Goal: Navigation & Orientation: Find specific page/section

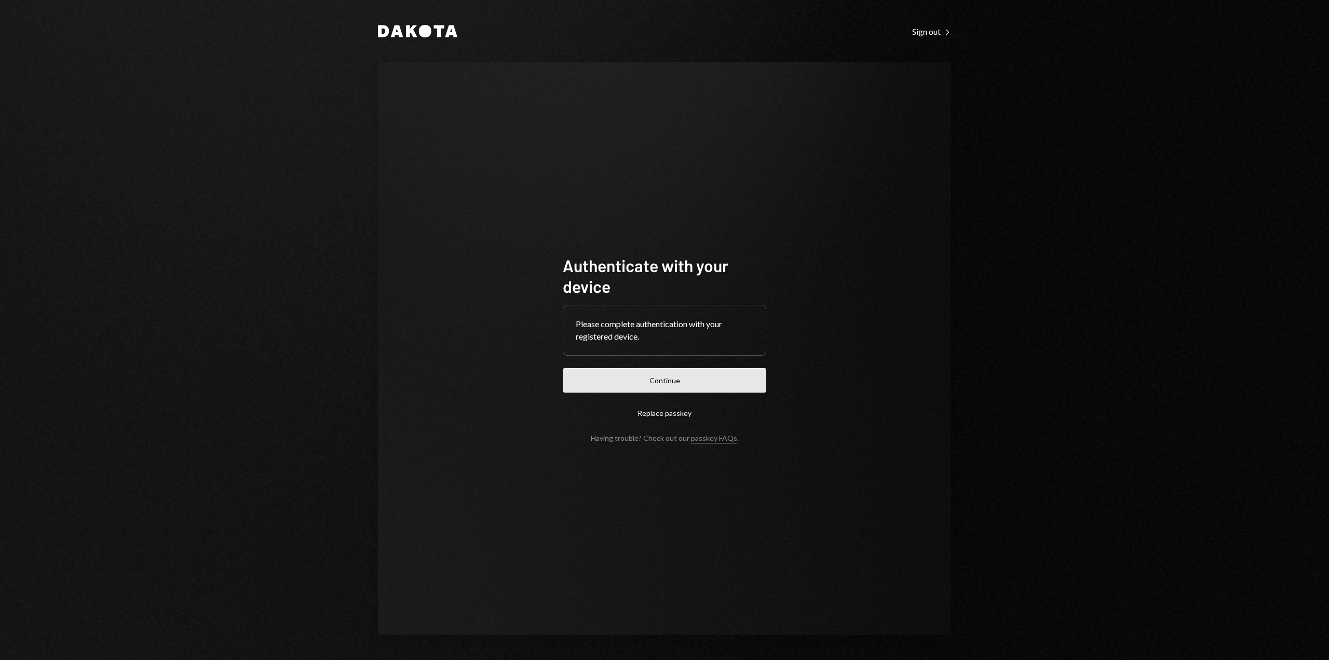
click at [689, 384] on button "Continue" at bounding box center [665, 380] width 204 height 24
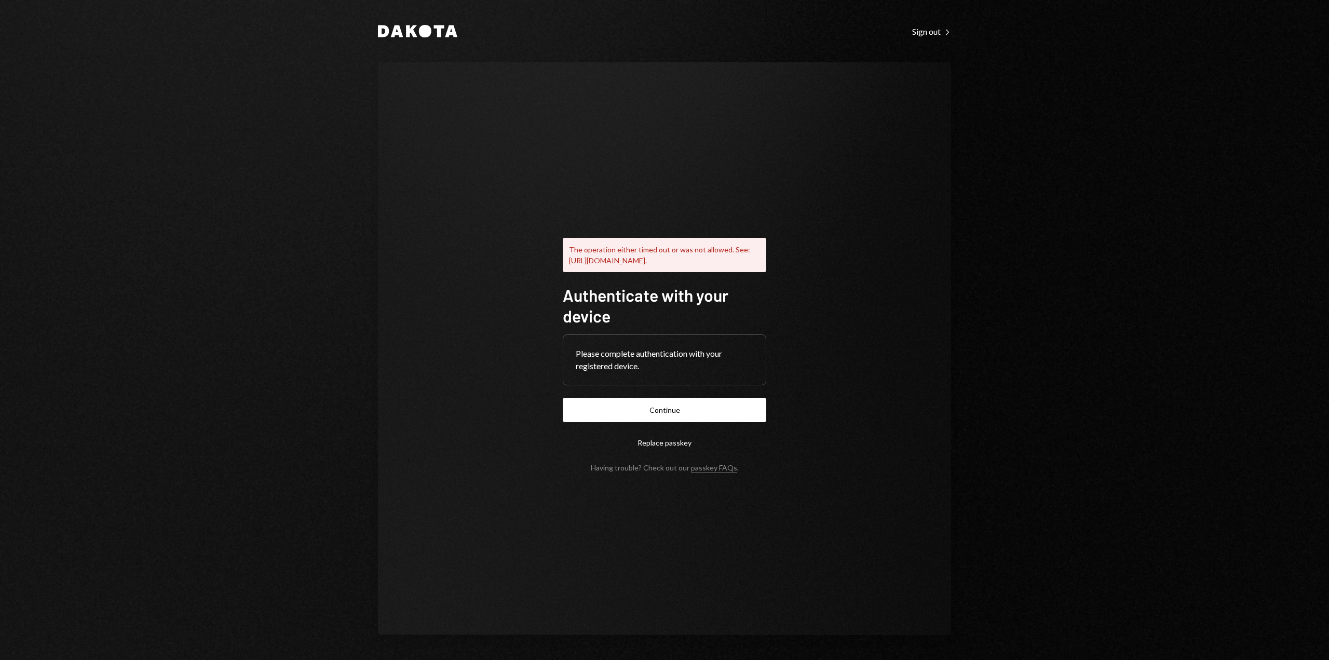
drag, startPoint x: 663, startPoint y: 449, endPoint x: 906, endPoint y: 54, distance: 463.4
click at [920, 63] on div "The operation either timed out or was not allowed. See: [URL][DOMAIN_NAME]. Aut…" at bounding box center [664, 348] width 573 height 573
click at [656, 418] on button "Continue" at bounding box center [665, 410] width 204 height 24
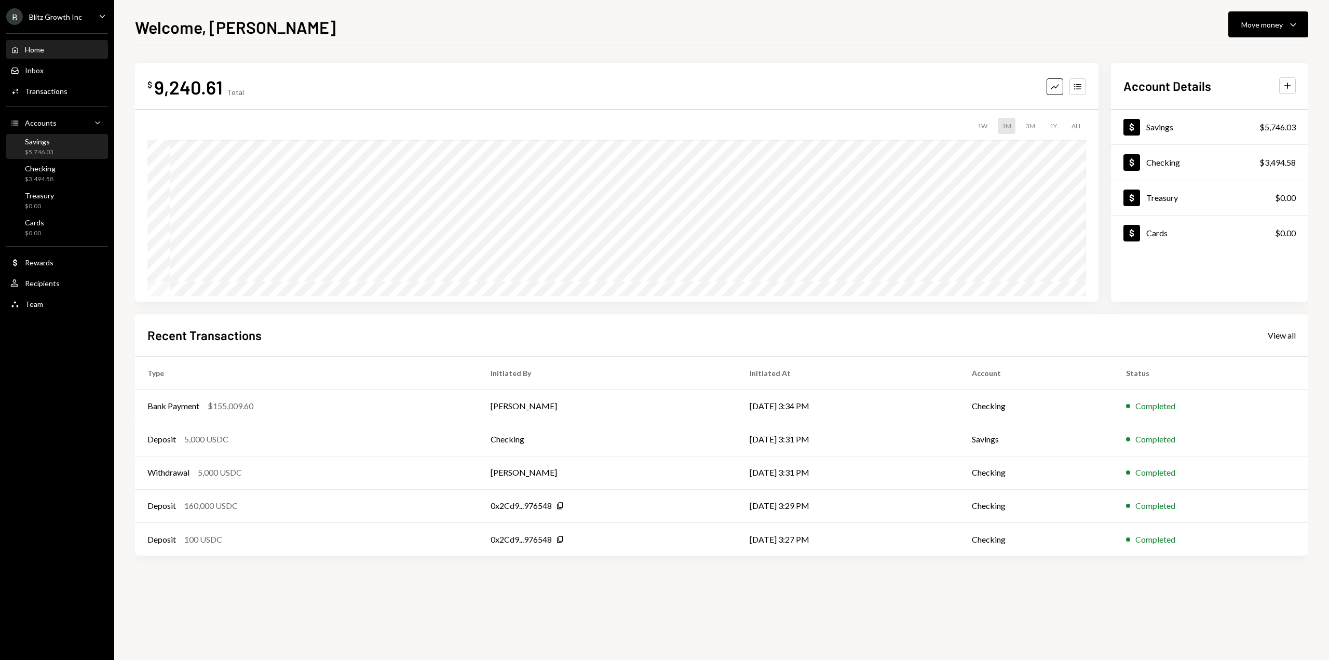
click at [43, 148] on div "$5,746.03" at bounding box center [39, 152] width 29 height 9
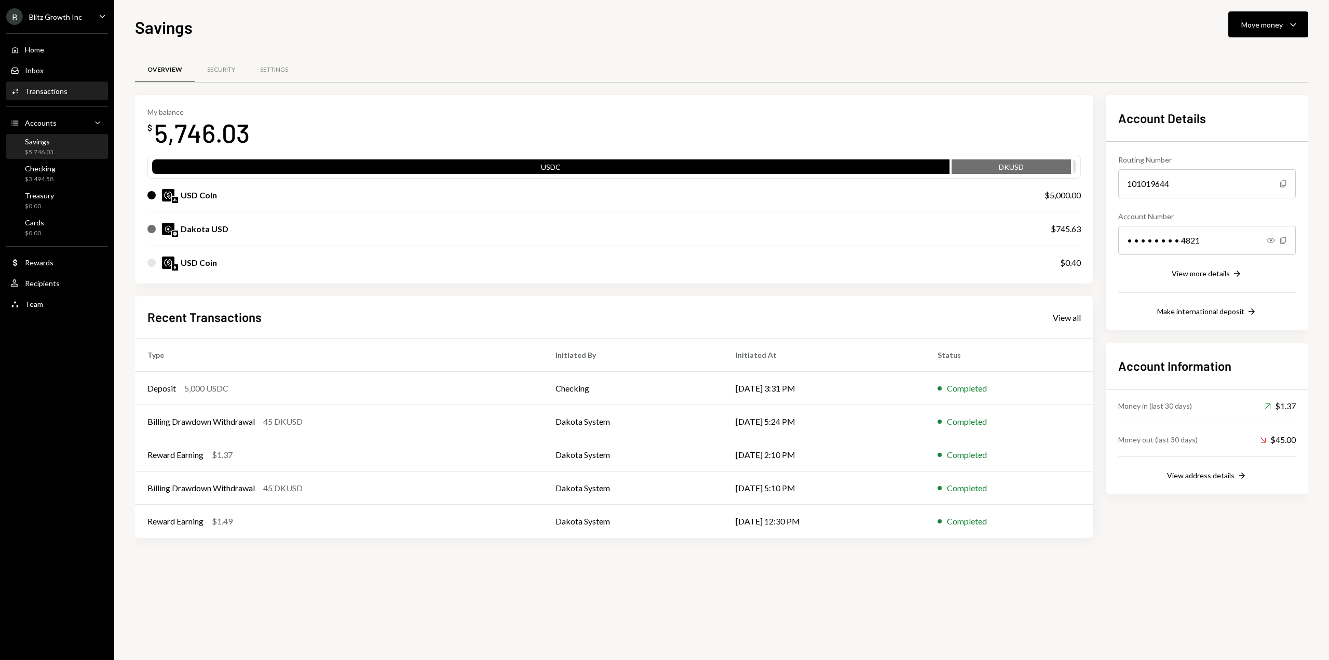
click at [55, 87] on div "Activities Transactions" at bounding box center [38, 91] width 57 height 9
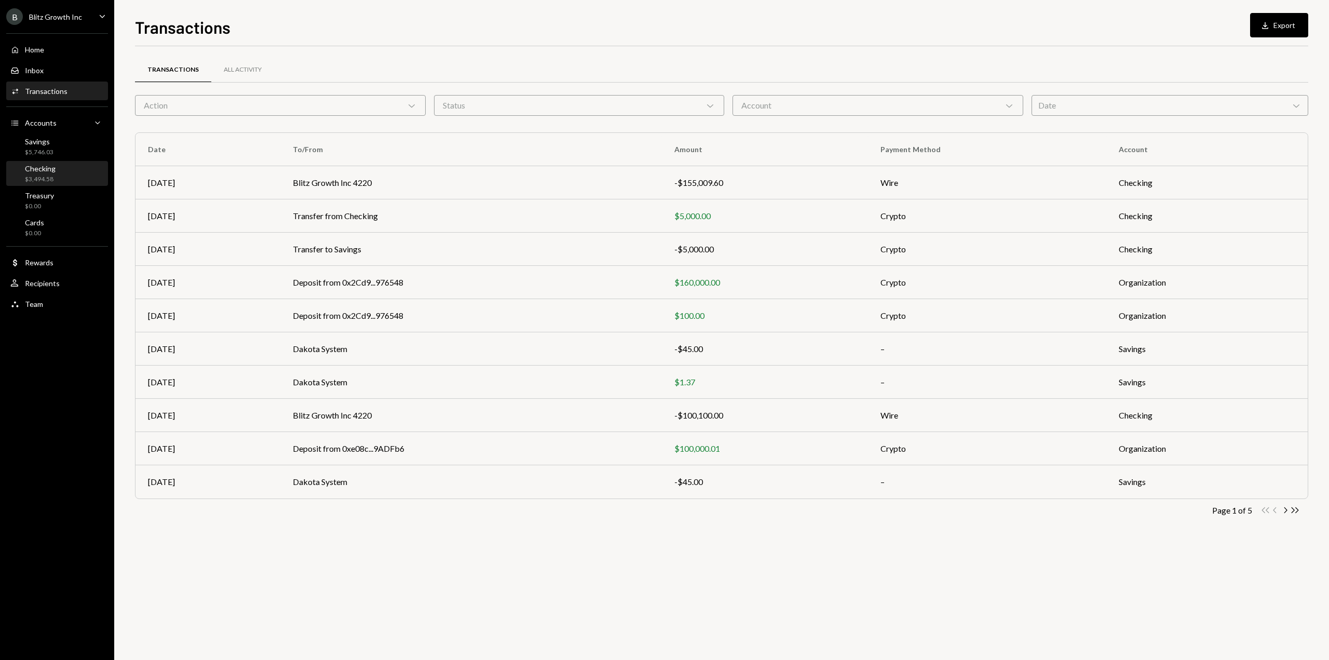
click at [48, 169] on div "Checking" at bounding box center [40, 168] width 31 height 9
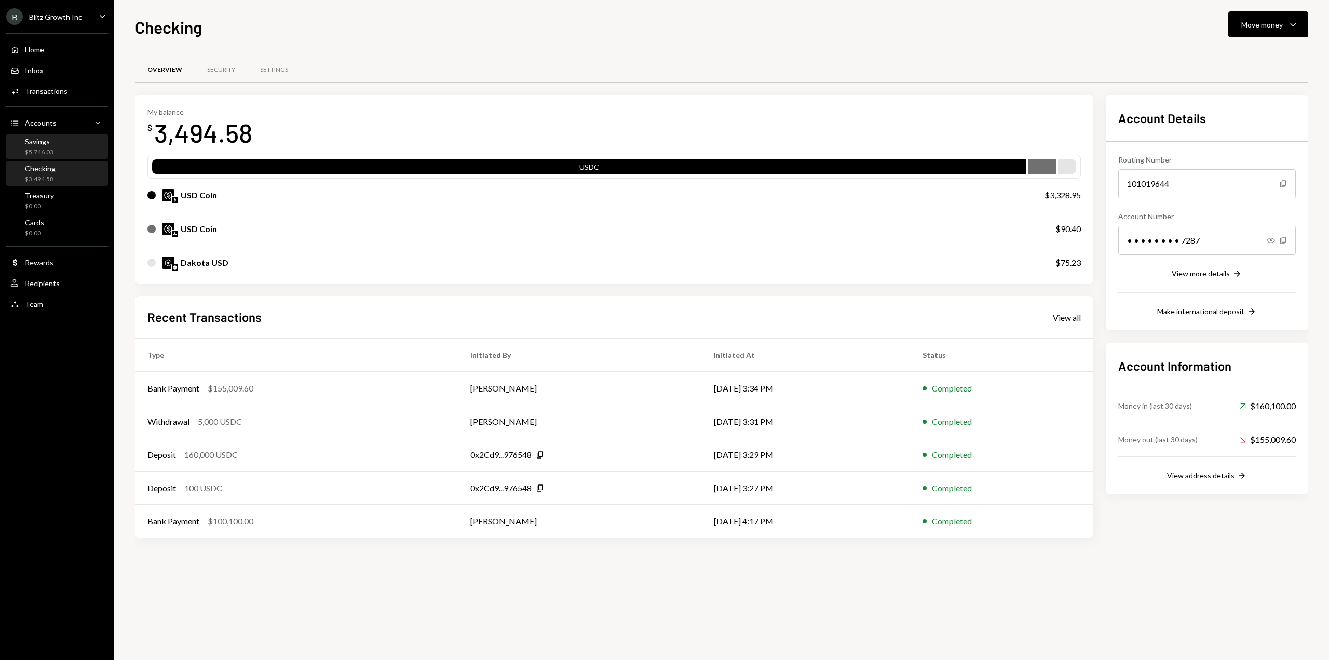
click at [46, 145] on div "Savings" at bounding box center [39, 141] width 29 height 9
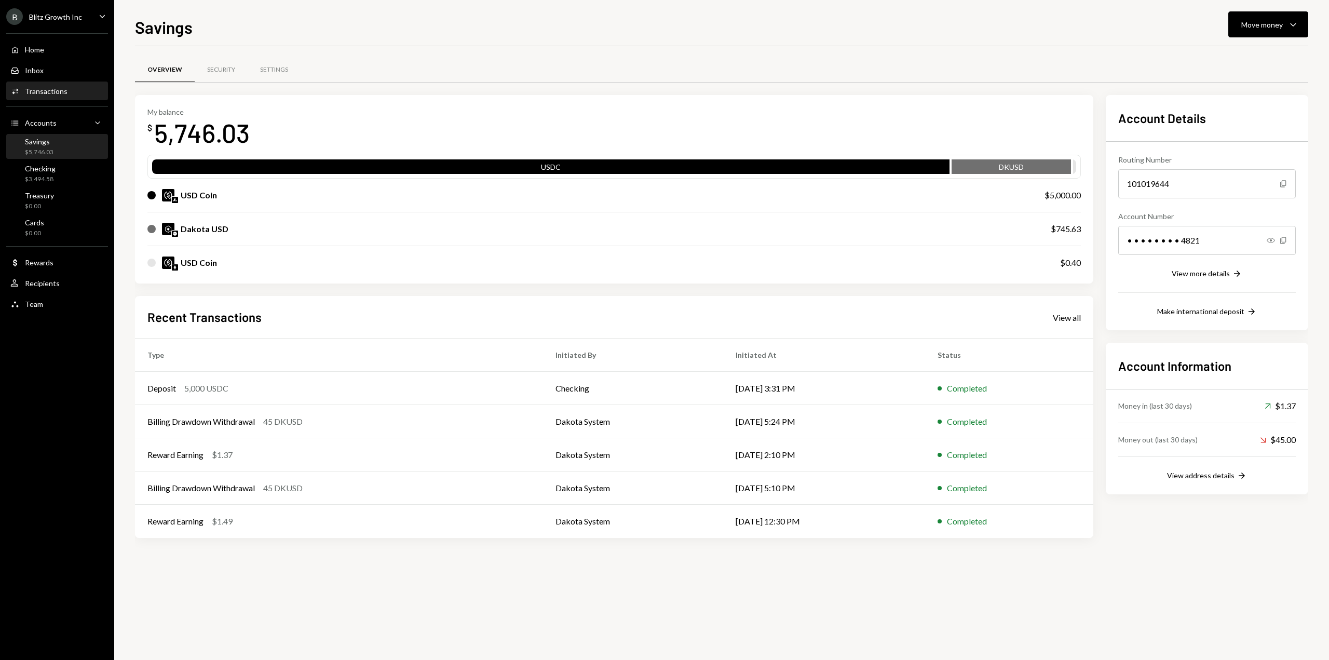
click at [45, 92] on div "Transactions" at bounding box center [46, 91] width 43 height 9
